Goal: Complete application form

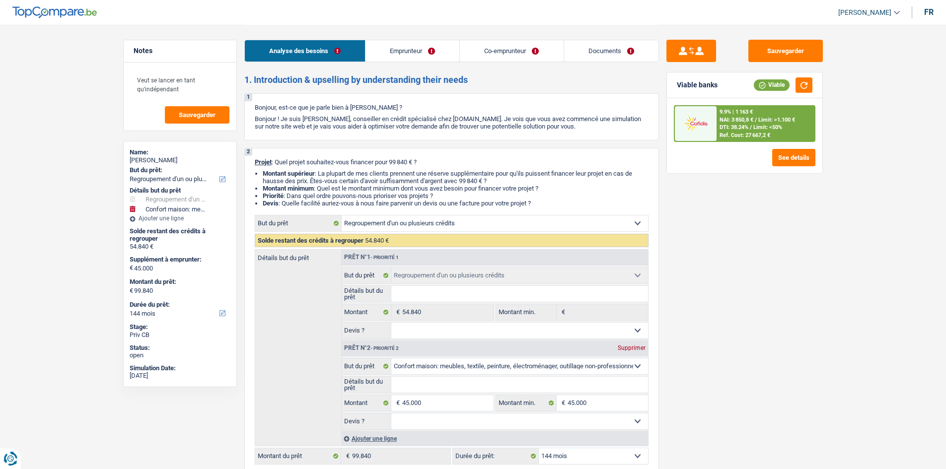
select select "refinancing"
select select "household"
select select "144"
select select "refinancing"
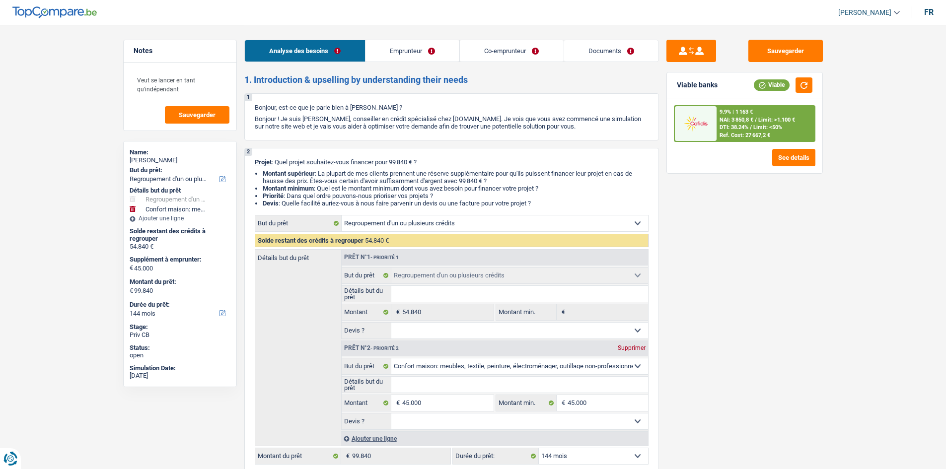
select select "refinancing"
select select "household"
select select "144"
select select "privateEmployee"
select select "mutuality"
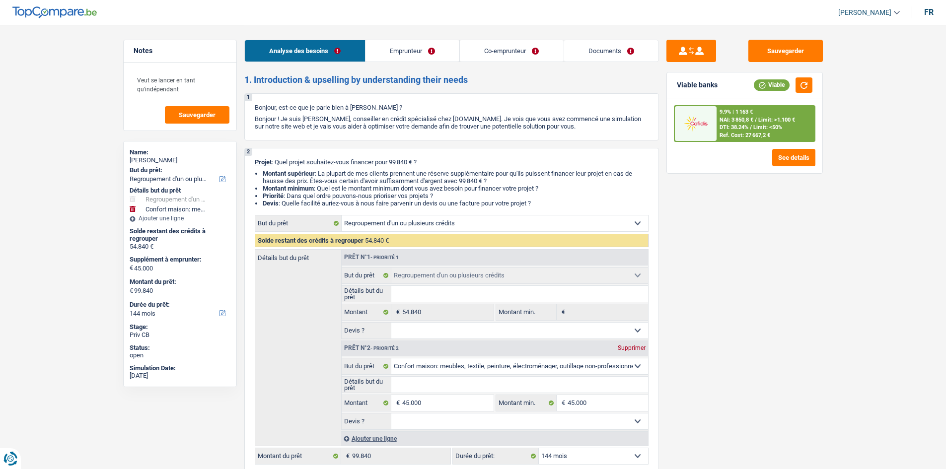
select select "netSalary"
select select "mealVouchers"
select select "familyAllowances"
select select "mutualityIndemnity"
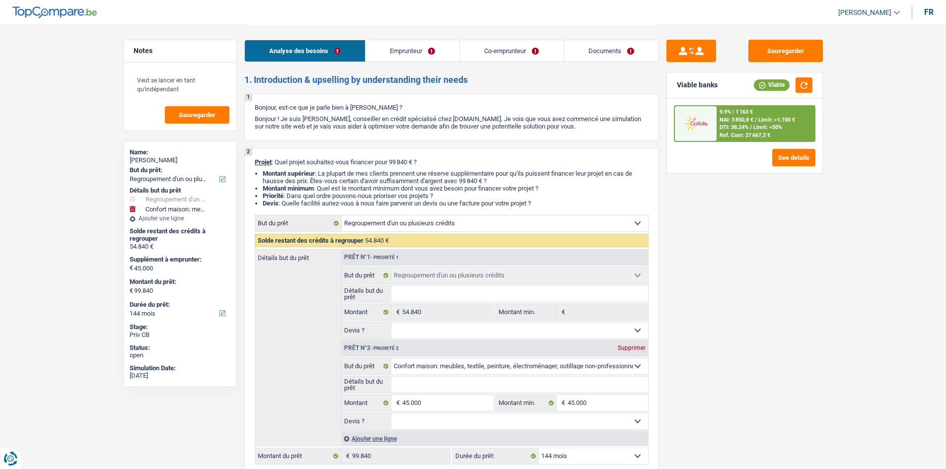
select select "rents"
select select "cardOrCredit"
select select "carLoan"
select select "120"
select select "refinancing"
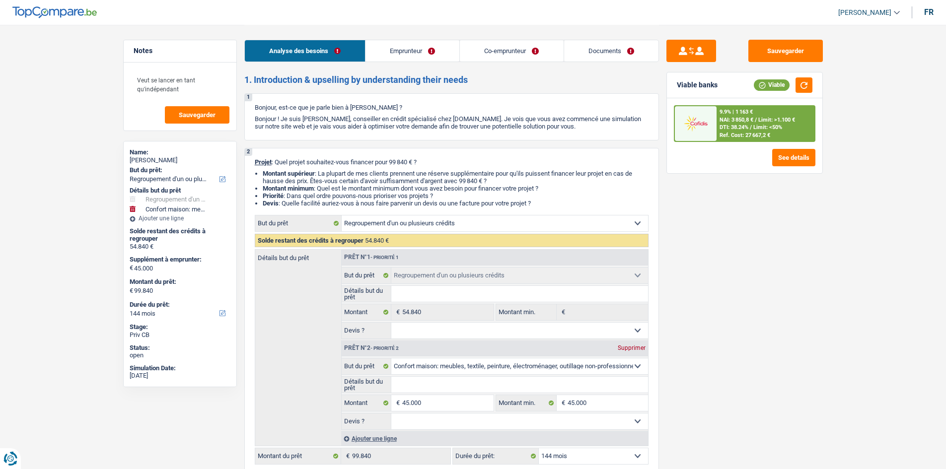
select select "refinancing"
select select "household"
select select "144"
click at [408, 53] on link "Emprunteur" at bounding box center [412, 50] width 94 height 21
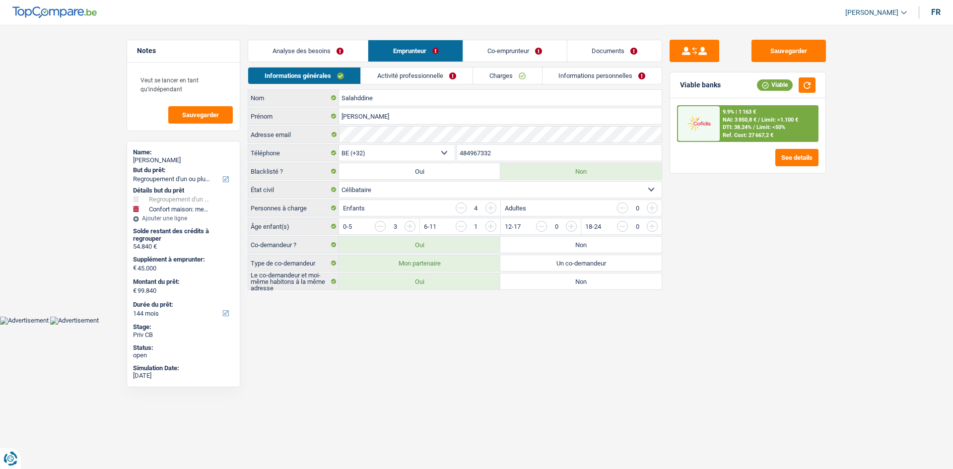
click at [395, 72] on link "Activité professionnelle" at bounding box center [417, 76] width 112 height 16
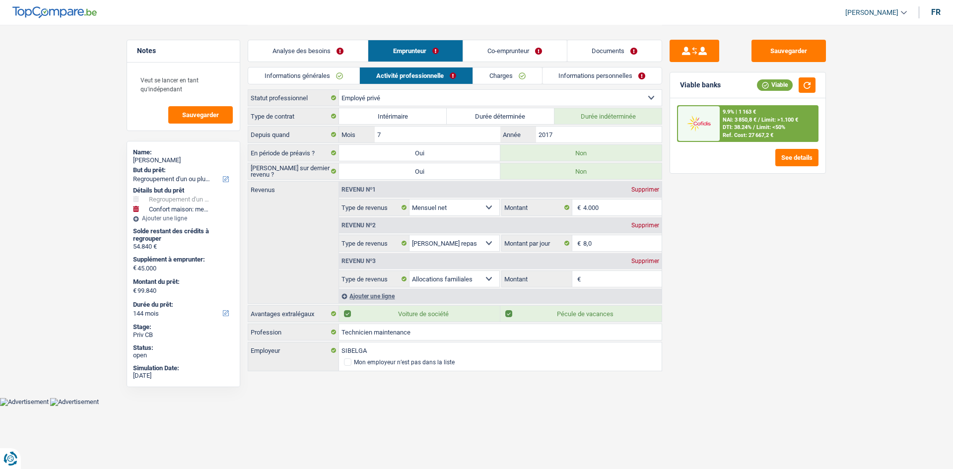
click at [495, 76] on link "Charges" at bounding box center [507, 76] width 69 height 16
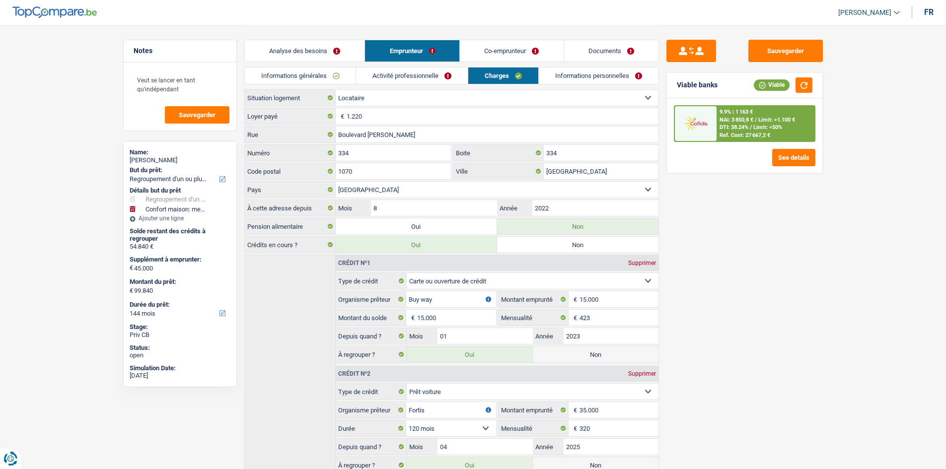
click at [504, 46] on link "Co-emprunteur" at bounding box center [511, 50] width 103 height 21
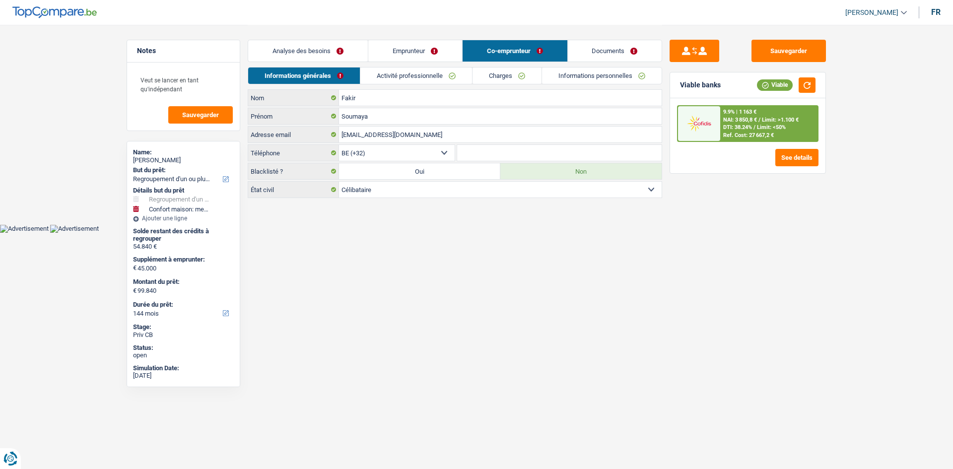
click at [462, 73] on link "Activité professionnelle" at bounding box center [416, 76] width 112 height 16
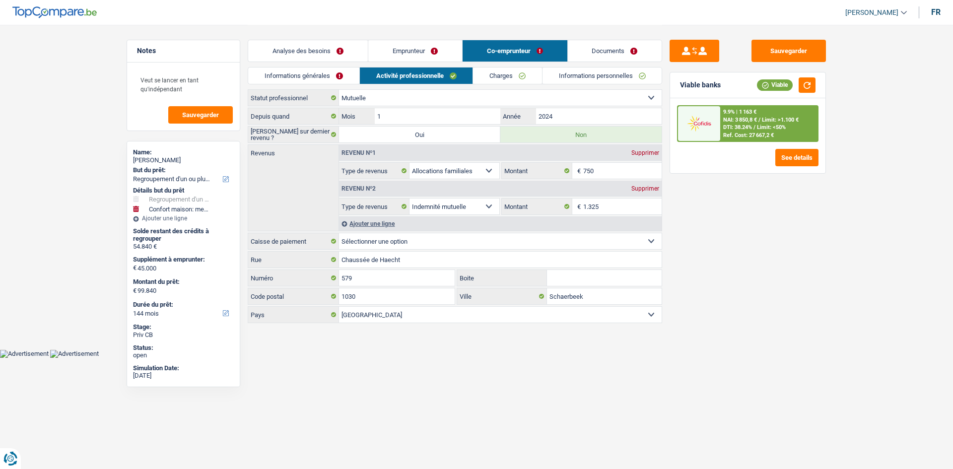
click at [511, 76] on link "Charges" at bounding box center [507, 76] width 69 height 16
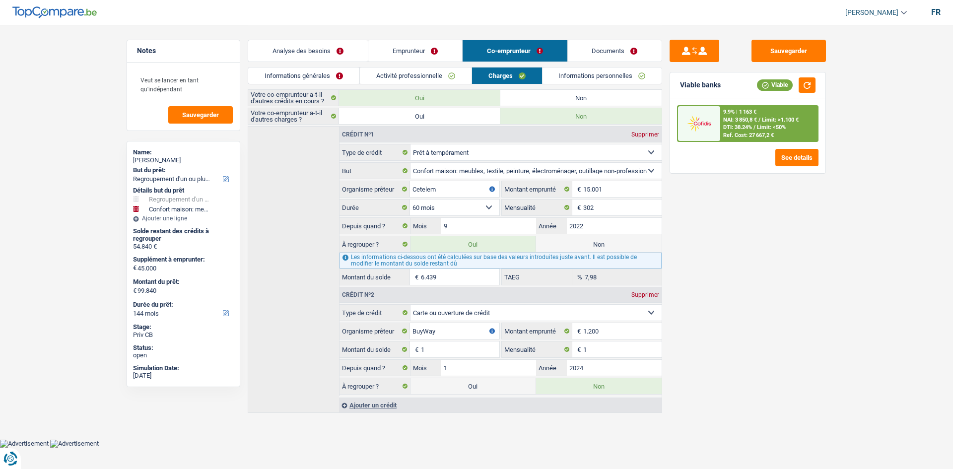
click at [591, 78] on link "Informations personnelles" at bounding box center [603, 76] width 120 height 16
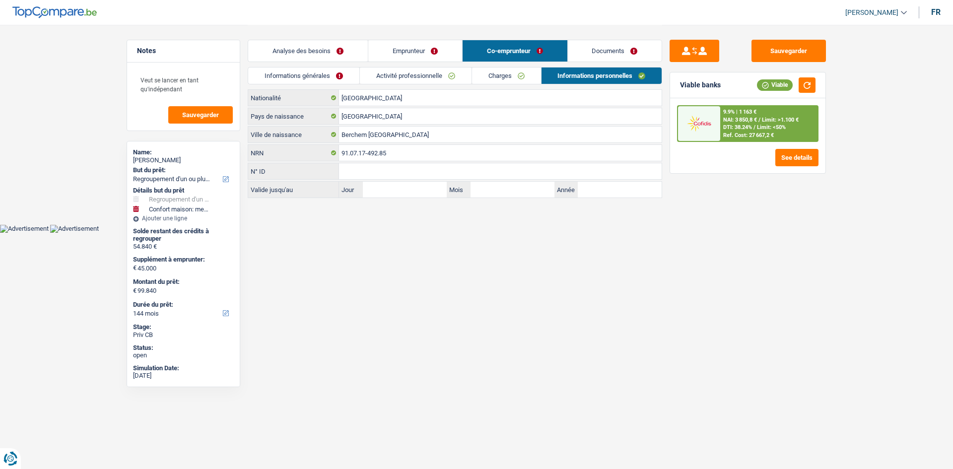
click at [592, 57] on link "Documents" at bounding box center [615, 50] width 94 height 21
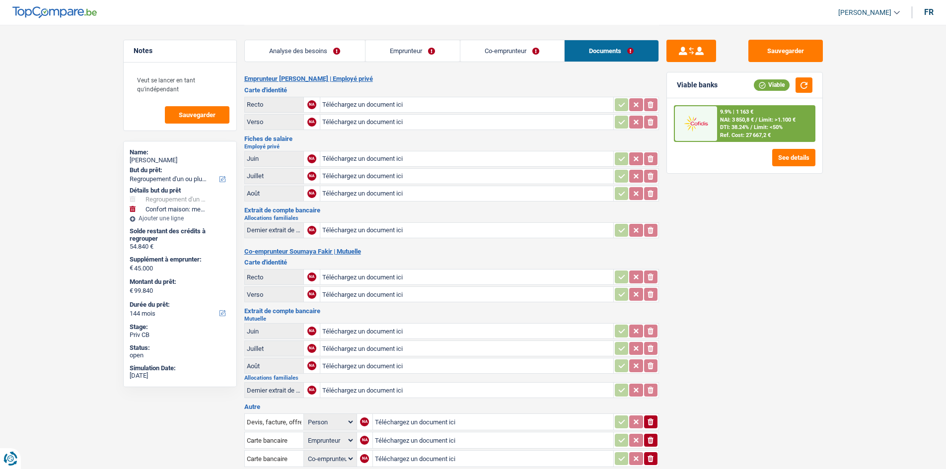
click at [333, 55] on link "Analyse des besoins" at bounding box center [305, 50] width 120 height 21
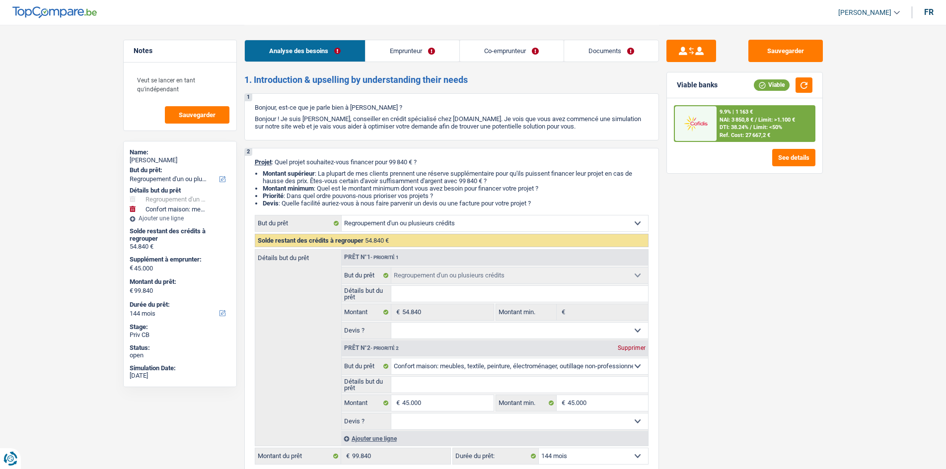
click at [414, 53] on link "Emprunteur" at bounding box center [412, 50] width 94 height 21
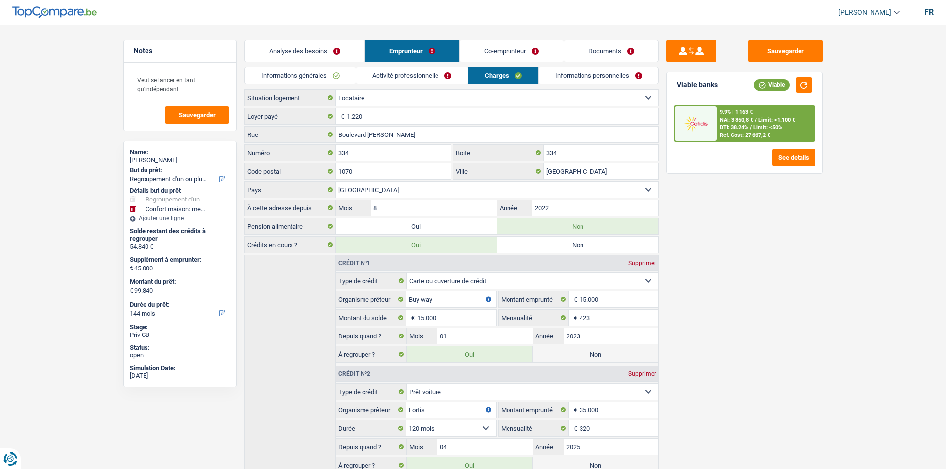
click at [339, 72] on link "Informations générales" at bounding box center [300, 76] width 111 height 16
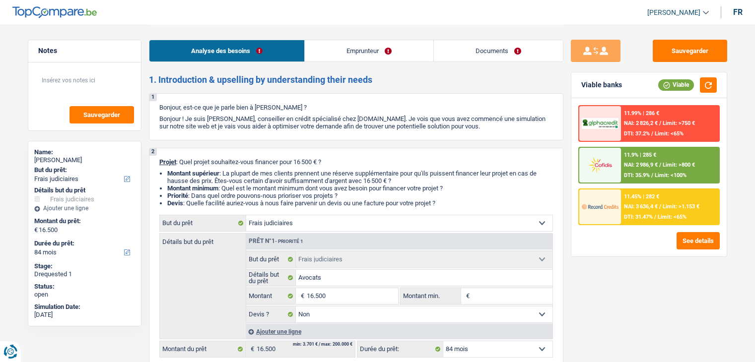
select select "judicial"
select select "84"
select select "judicial"
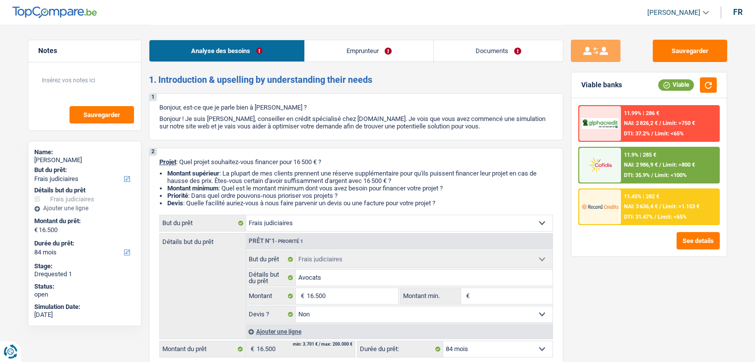
select select "false"
select select "84"
select select "privateEmployee"
select select "netSalary"
select select "mealVouchers"
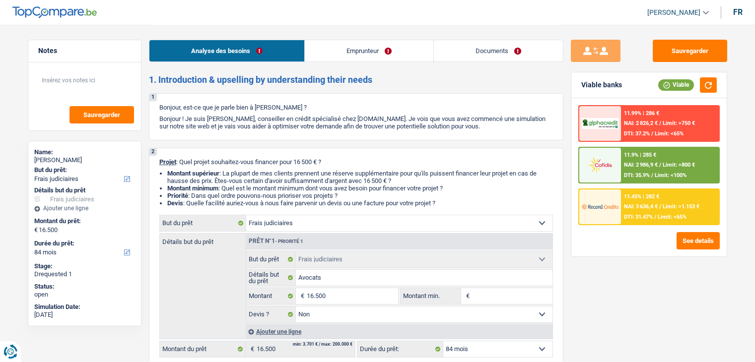
select select "familyAllowances"
select select "ownerWithoutMortgage"
select select "carLoan"
select select "60"
select select "personalLoan"
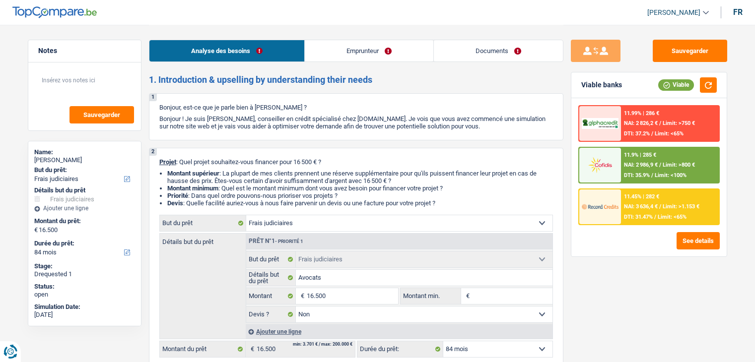
select select "carRestore"
select select "48"
select select "cardOrCredit"
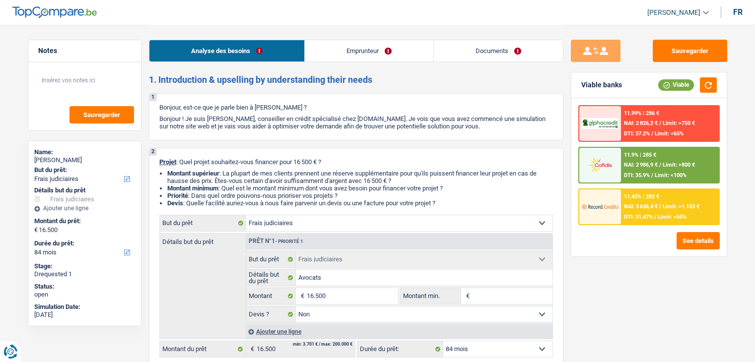
select select "judicial"
select select "false"
select select "84"
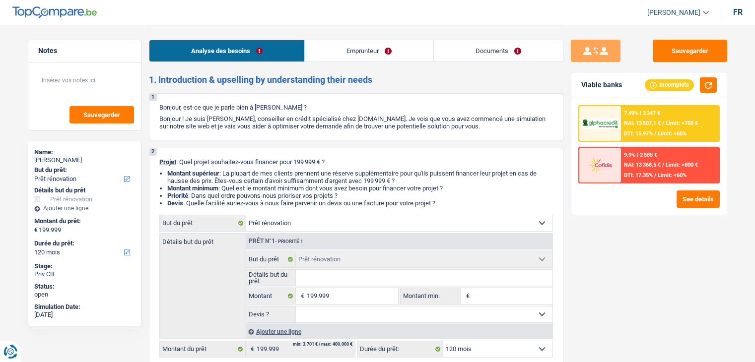
select select "renovation"
select select "120"
select select "renovation"
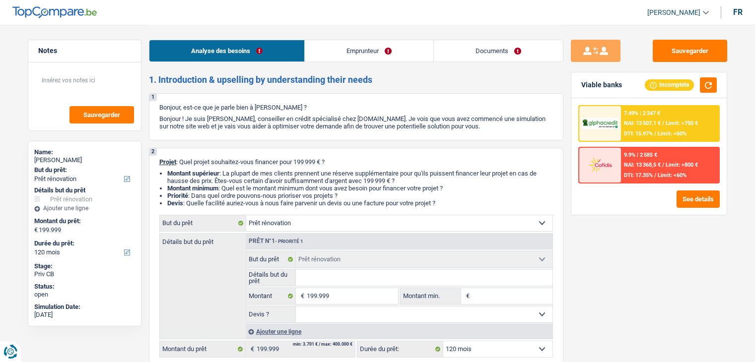
select select "120"
select select "independent"
select select "familyAllowances"
select select "netSalary"
select select "pension"
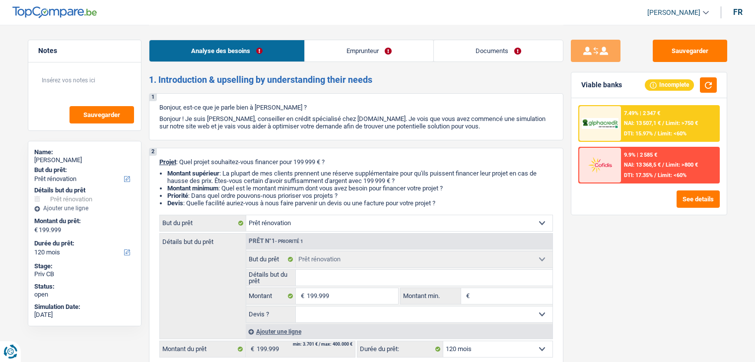
select select "ownerWithoutMortgage"
select select "renovation"
select select "120"
click at [640, 123] on span "NAI: 13 507,1 €" at bounding box center [642, 123] width 37 height 6
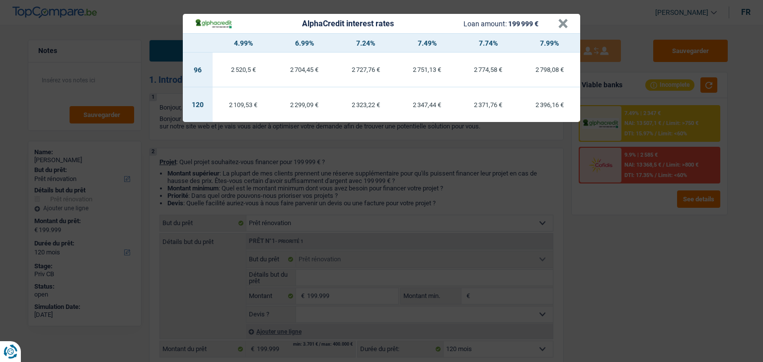
click at [621, 229] on div "AlphaCredit interest rates Loan amount: 199 999 € × 4.99% 6.99% 7.24% 7.49% 7.7…" at bounding box center [381, 181] width 763 height 362
